Goal: Task Accomplishment & Management: Complete application form

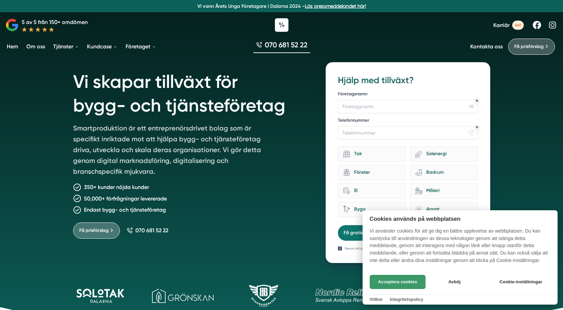
click at [403, 284] on button "Acceptera cookies" at bounding box center [398, 282] width 56 height 14
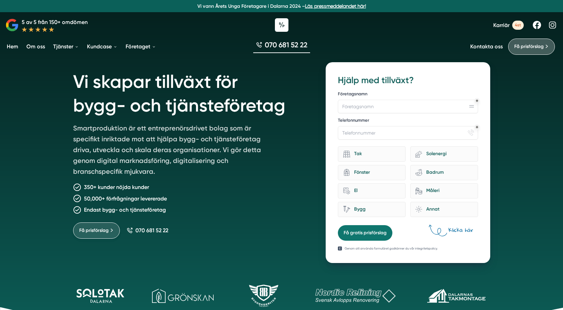
click at [95, 233] on span "Få prisförslag" at bounding box center [93, 230] width 29 height 7
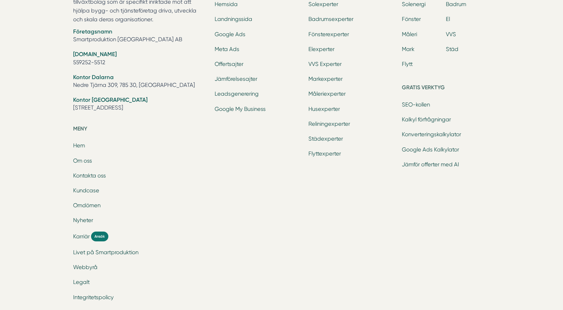
scroll to position [814, 0]
drag, startPoint x: 71, startPoint y: 64, endPoint x: 109, endPoint y: 66, distance: 38.0
click at [109, 66] on div "Smartproduktion är ett entreprenörsdrivet tillväxtbolag som är specifikt inrikt…" at bounding box center [281, 139] width 433 height 363
copy li "559252-5512"
